Goal: Check status

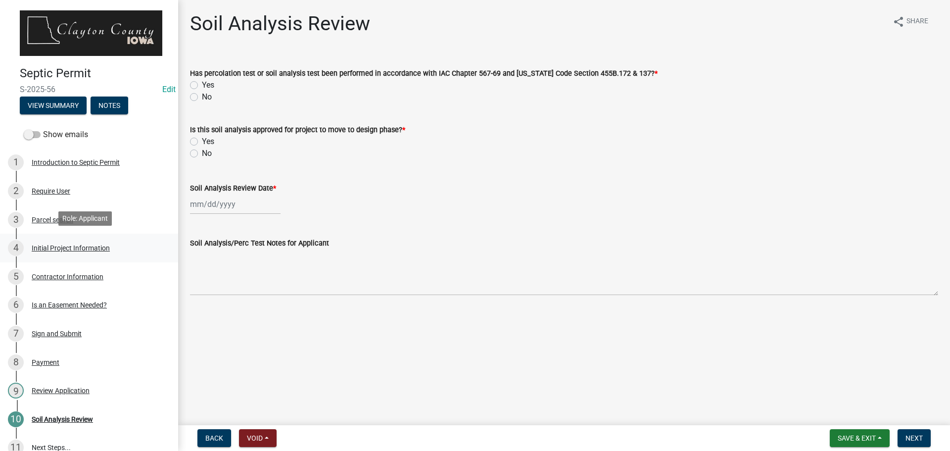
click at [60, 244] on div "Initial Project Information" at bounding box center [71, 247] width 78 height 7
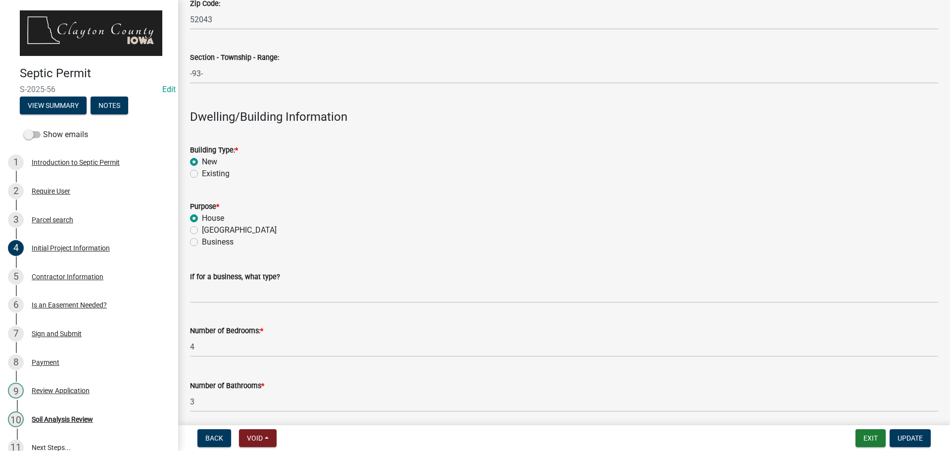
scroll to position [1039, 0]
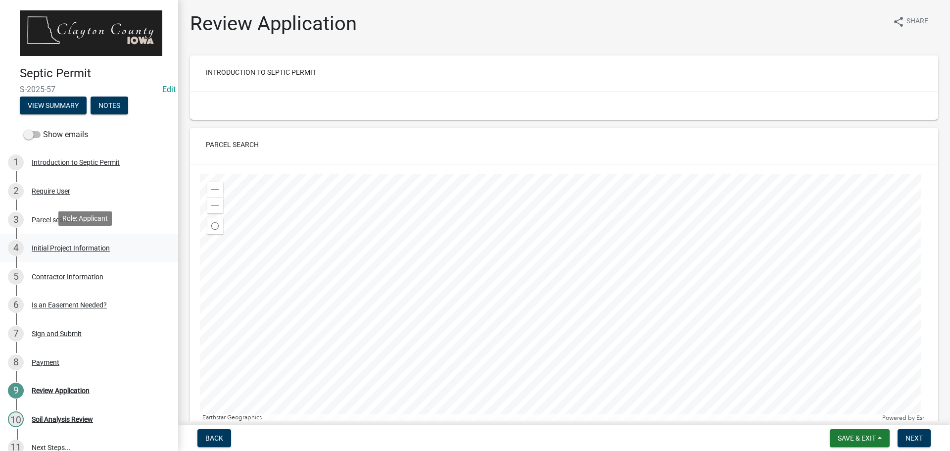
click at [65, 245] on div "Initial Project Information" at bounding box center [71, 247] width 78 height 7
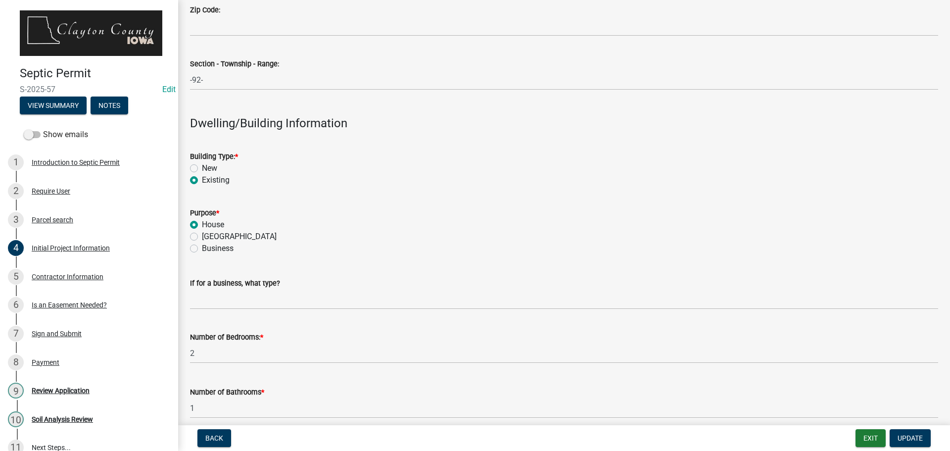
scroll to position [990, 0]
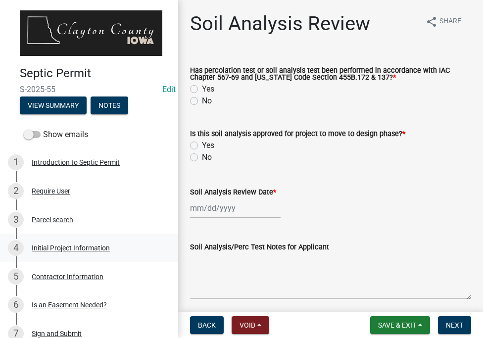
click at [82, 245] on div "Initial Project Information" at bounding box center [71, 247] width 78 height 7
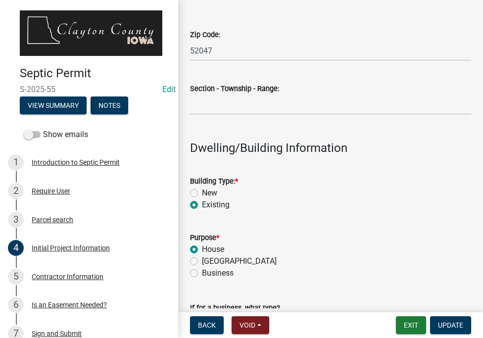
scroll to position [1039, 0]
